Goal: Task Accomplishment & Management: Manage account settings

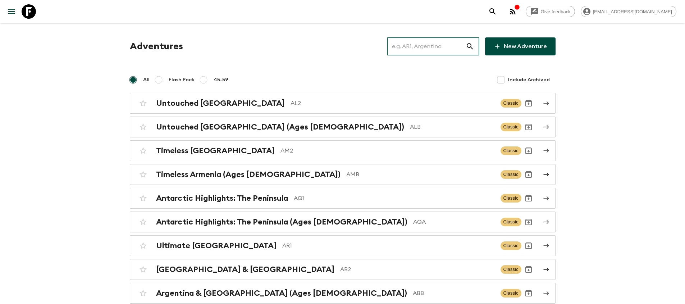
click at [432, 51] on input "text" at bounding box center [426, 46] width 79 height 20
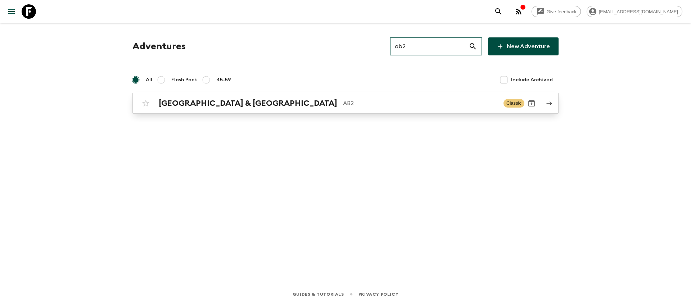
type input "ab2"
click at [343, 101] on p "AB2" at bounding box center [420, 103] width 155 height 9
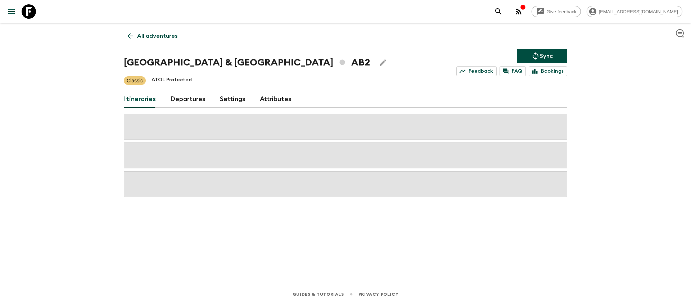
click at [185, 101] on link "Departures" at bounding box center [187, 99] width 35 height 17
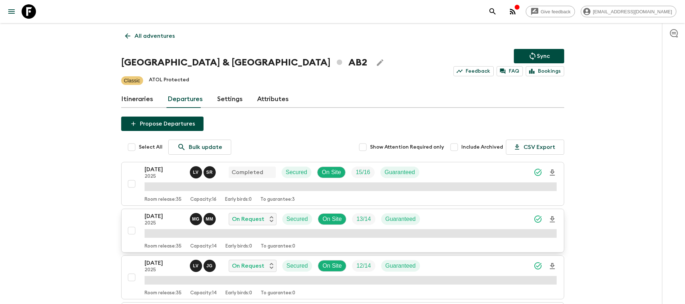
scroll to position [44, 0]
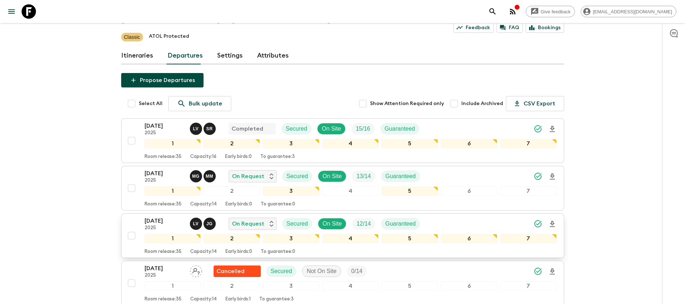
click at [156, 220] on p "[DATE]" at bounding box center [165, 221] width 40 height 9
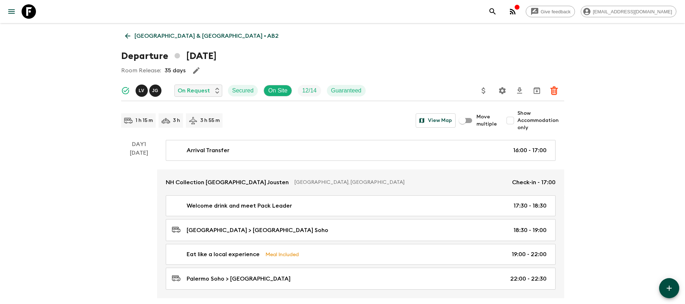
click at [138, 89] on div "L V" at bounding box center [142, 91] width 12 height 12
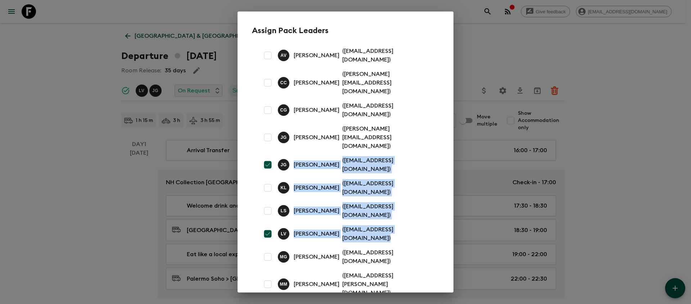
drag, startPoint x: 444, startPoint y: 197, endPoint x: 238, endPoint y: 135, distance: 215.1
click at [238, 135] on div "Assign Pack Leaders A V [PERSON_NAME] ( [EMAIL_ADDRESS][DOMAIN_NAME] ) C C [PER…" at bounding box center [345, 221] width 216 height 419
copy div "[PERSON_NAME] ( [PERSON_NAME][EMAIL_ADDRESS][DOMAIN_NAME] ) K L [PERSON_NAME] (…"
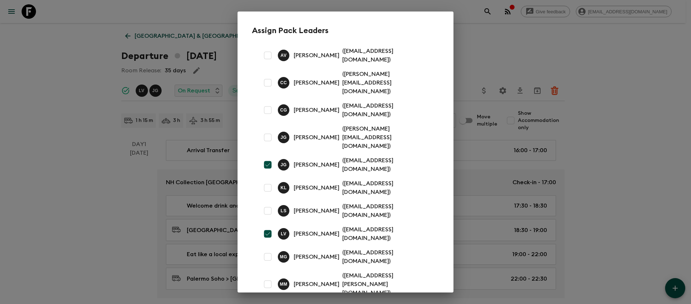
click at [651, 105] on div "Assign Pack Leaders A V [PERSON_NAME] ( [EMAIL_ADDRESS][DOMAIN_NAME] ) C C [PER…" at bounding box center [345, 152] width 691 height 304
